Goal: Find contact information: Find contact information

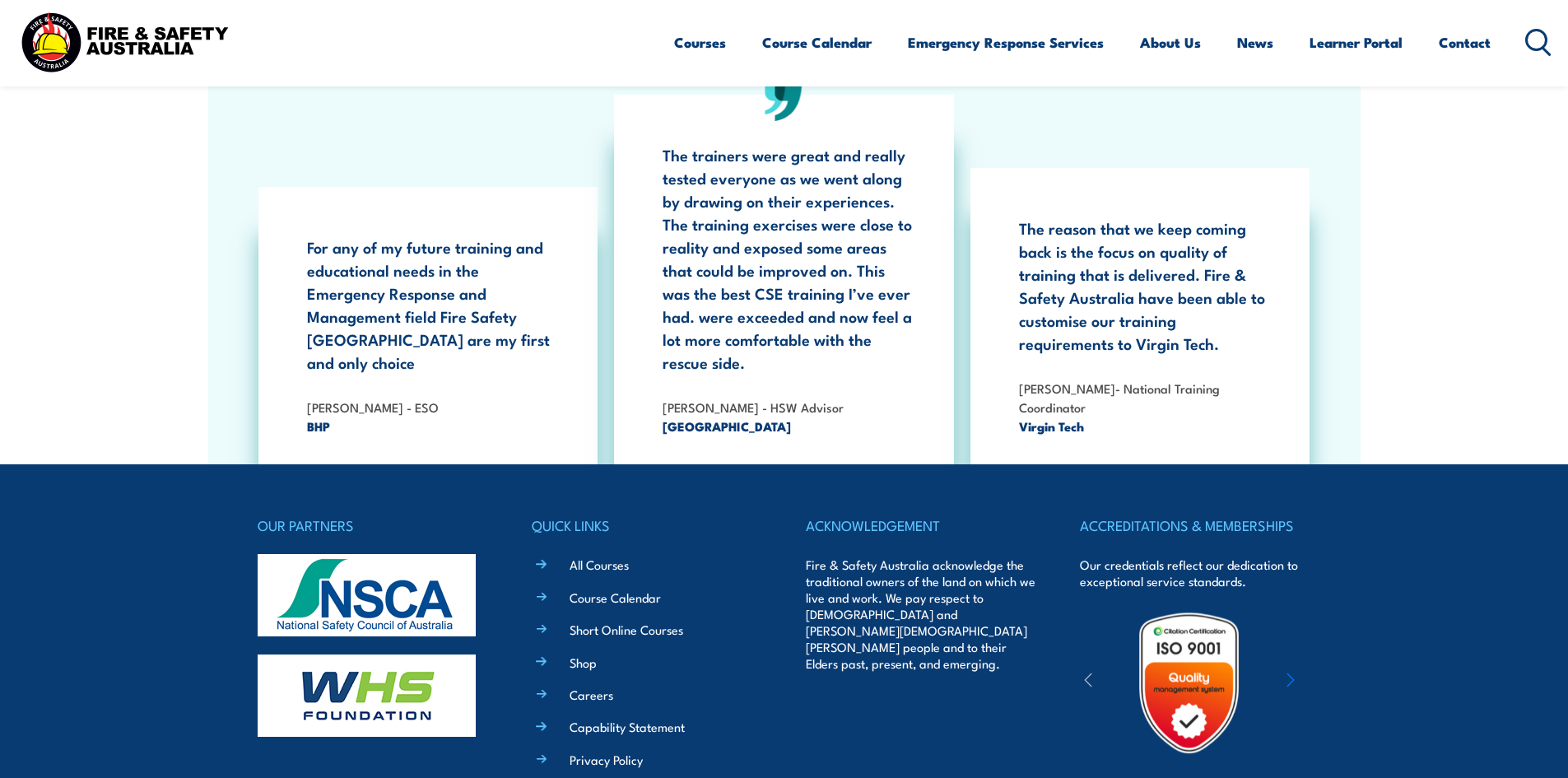
scroll to position [3044, 0]
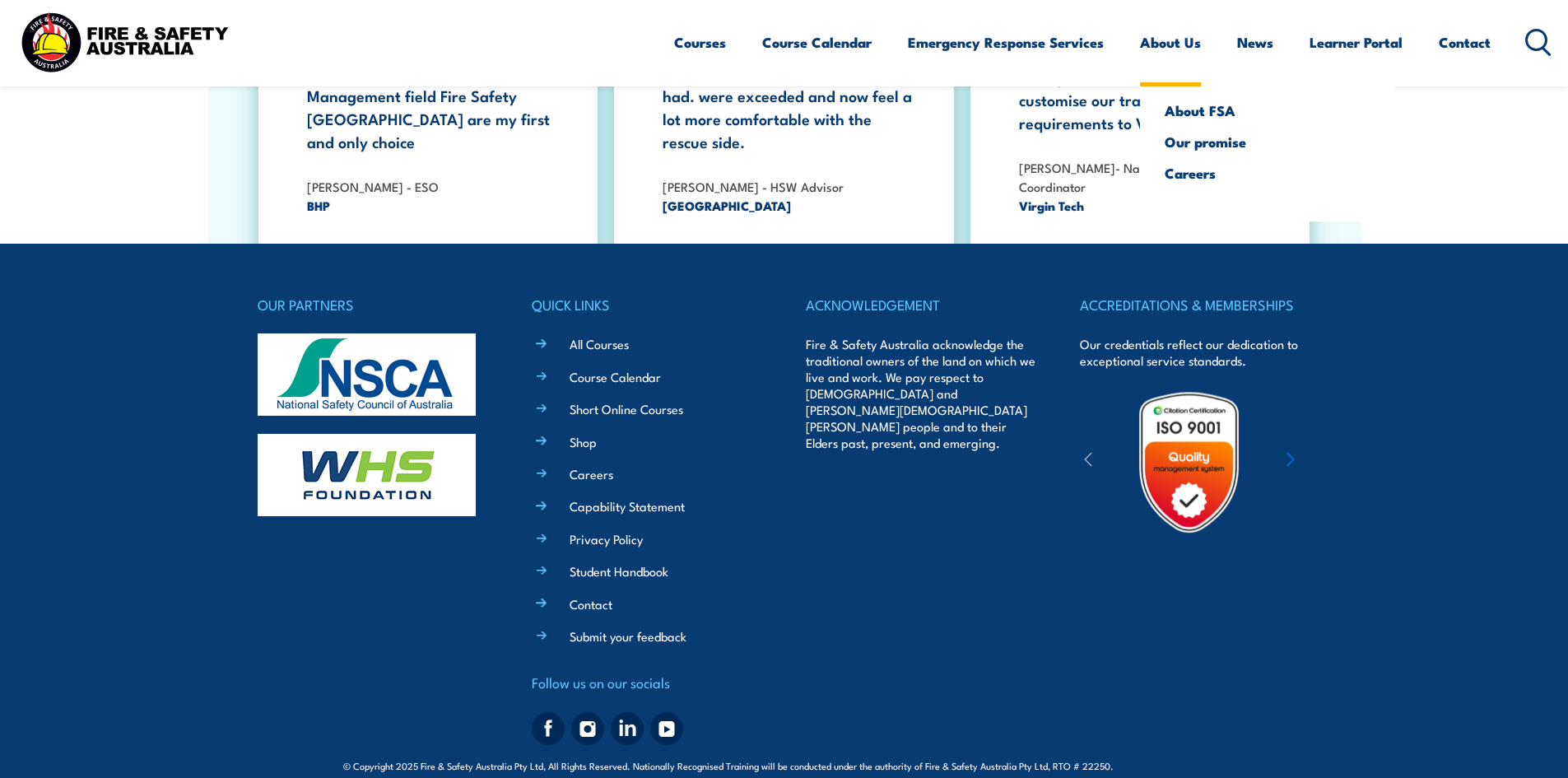
click at [1164, 44] on link "About Us" at bounding box center [1170, 43] width 61 height 44
click at [1160, 32] on link "About Us" at bounding box center [1170, 43] width 61 height 44
click at [1206, 111] on link "About FSA" at bounding box center [1267, 110] width 206 height 15
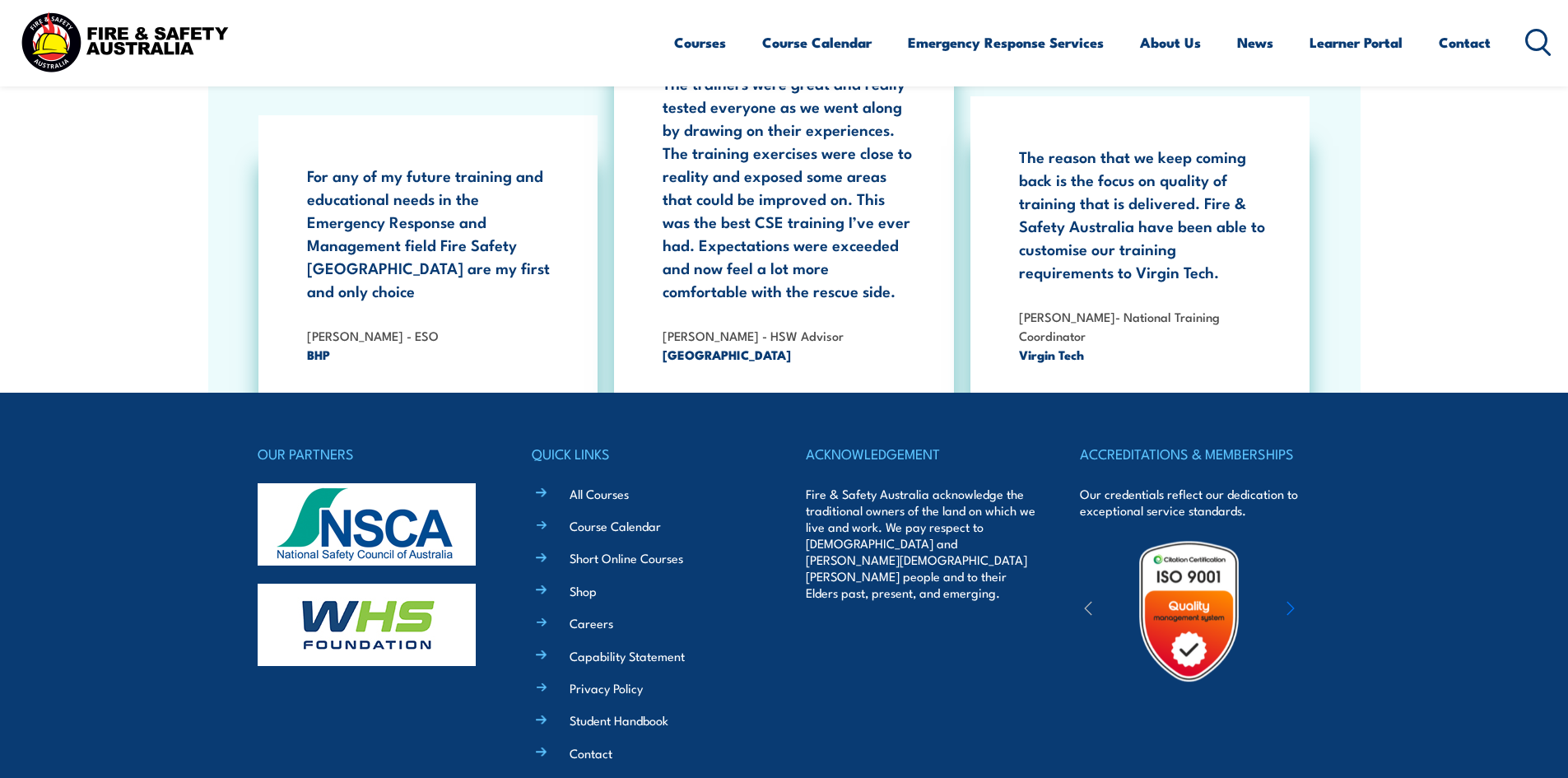
scroll to position [5345, 0]
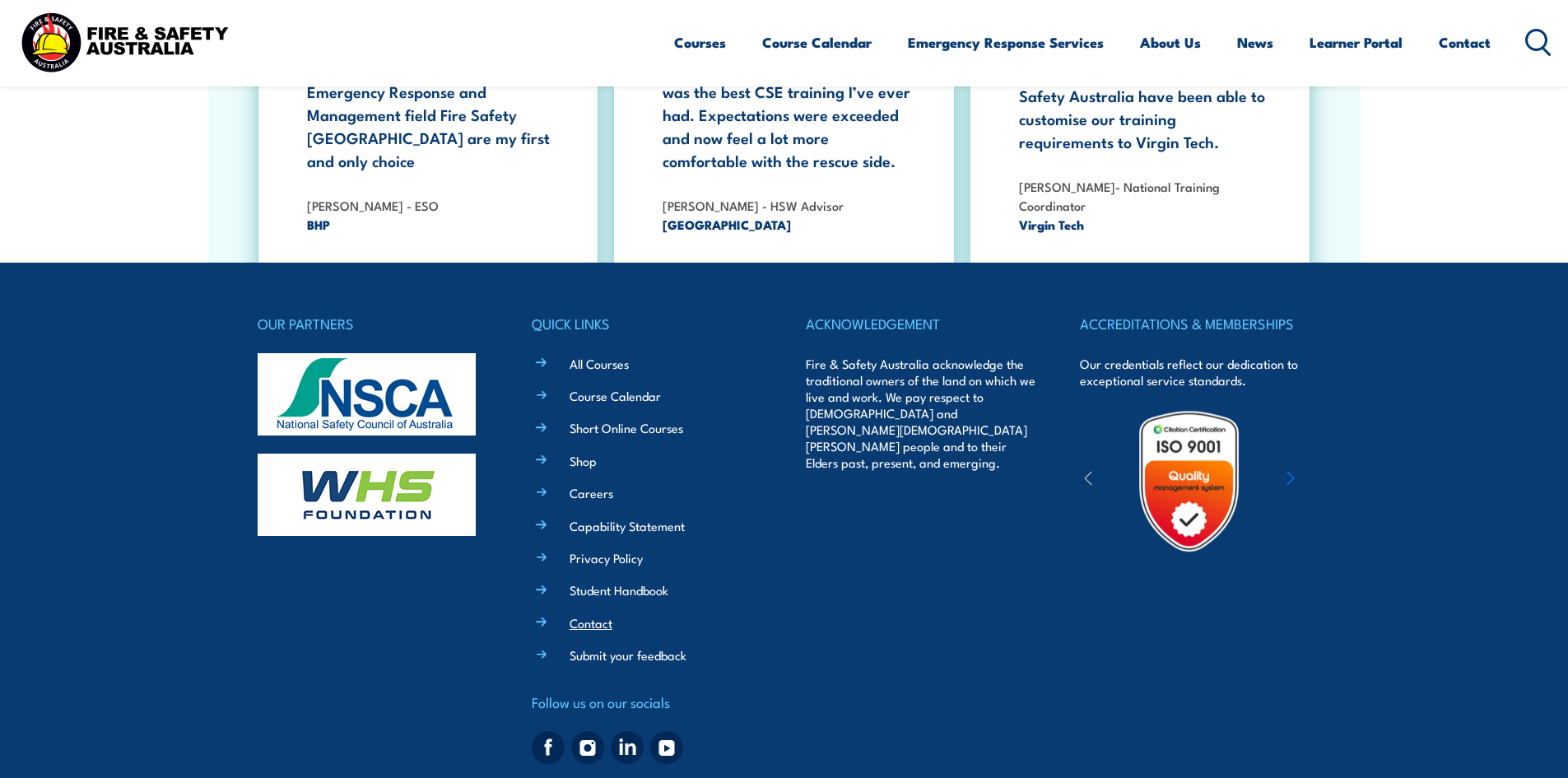
click at [607, 613] on link "Contact" at bounding box center [591, 622] width 43 height 17
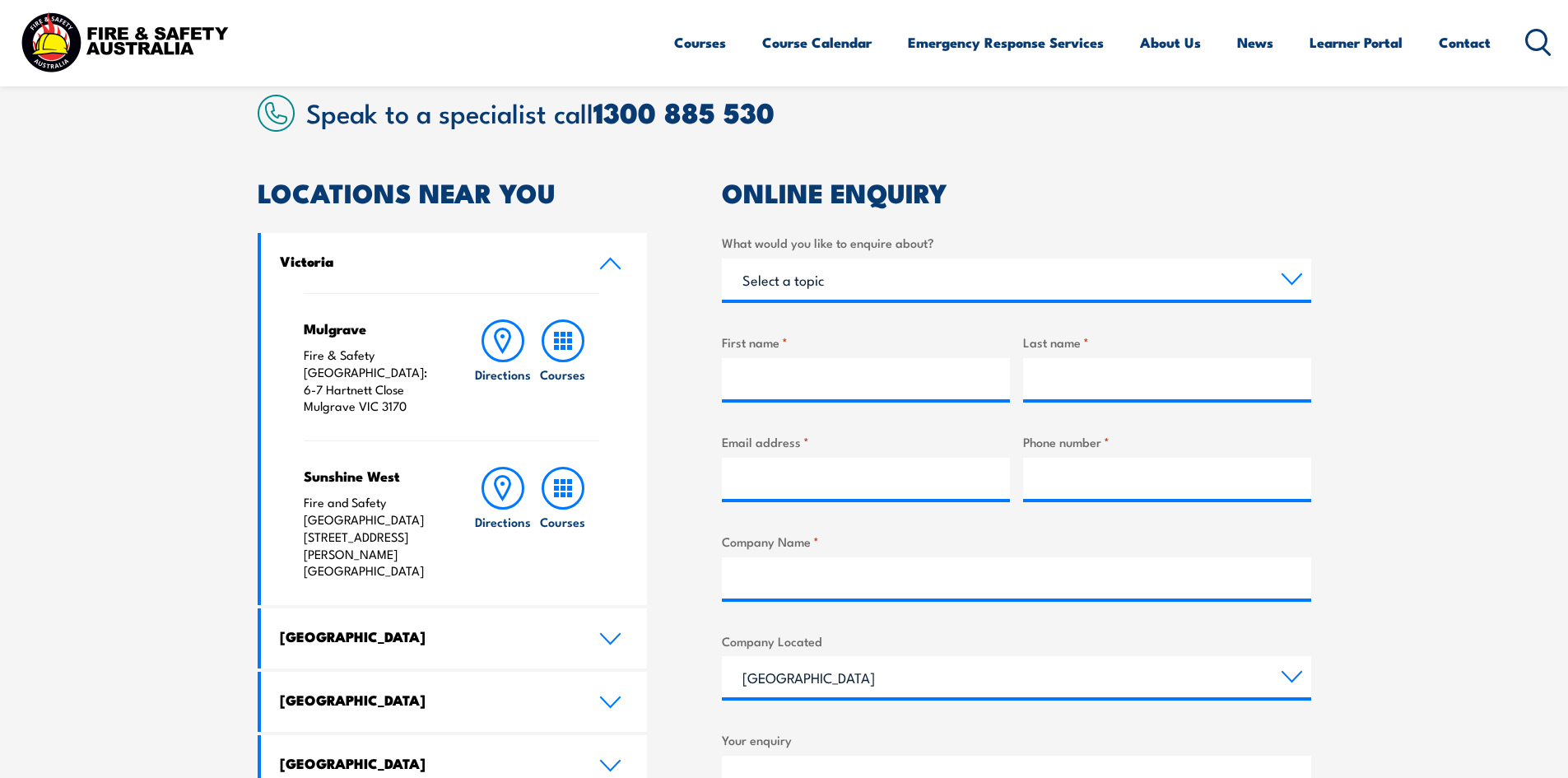
scroll to position [165, 0]
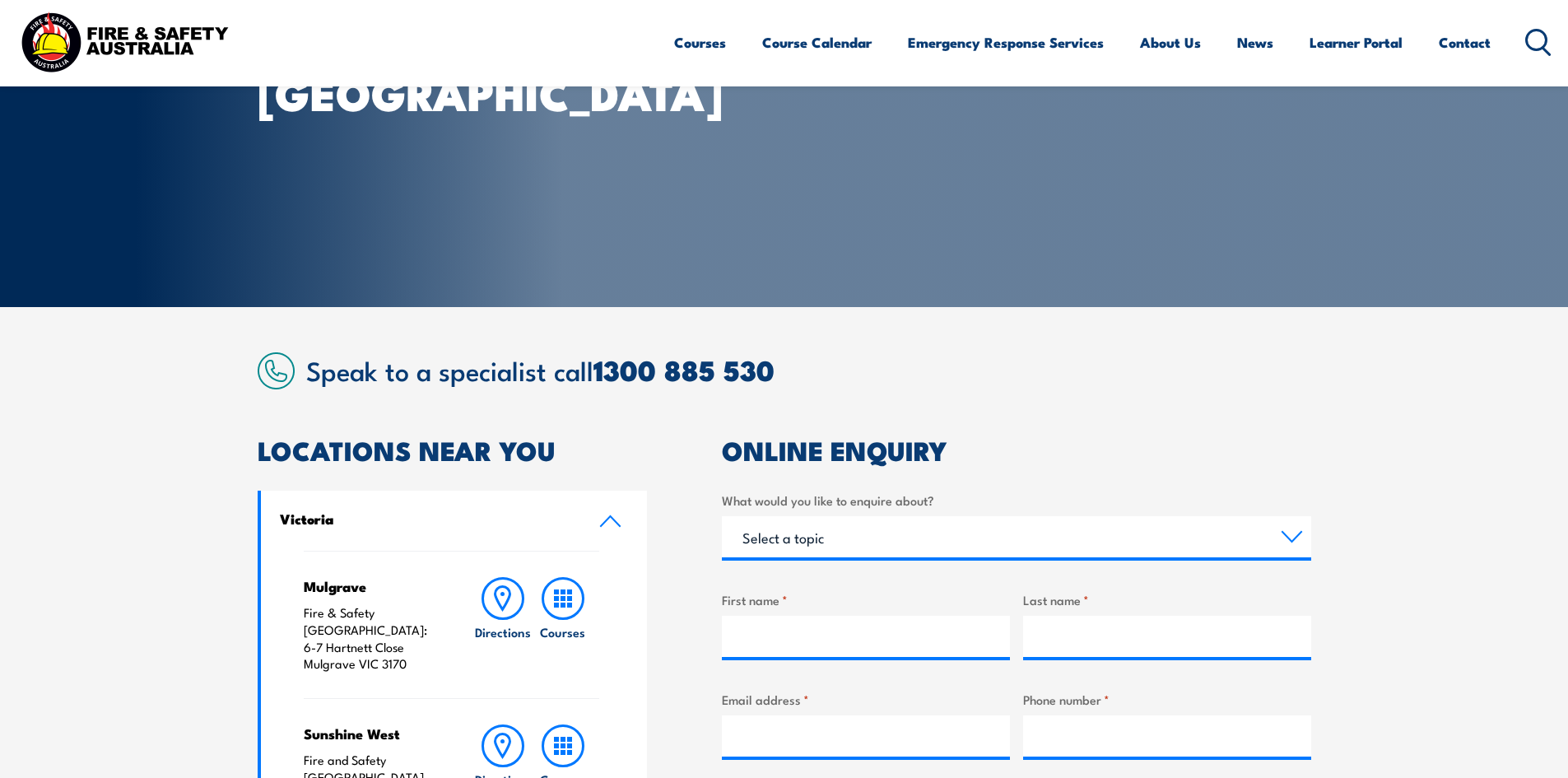
click at [1537, 33] on icon at bounding box center [1539, 42] width 27 height 28
